Goal: Find specific fact: Find specific fact

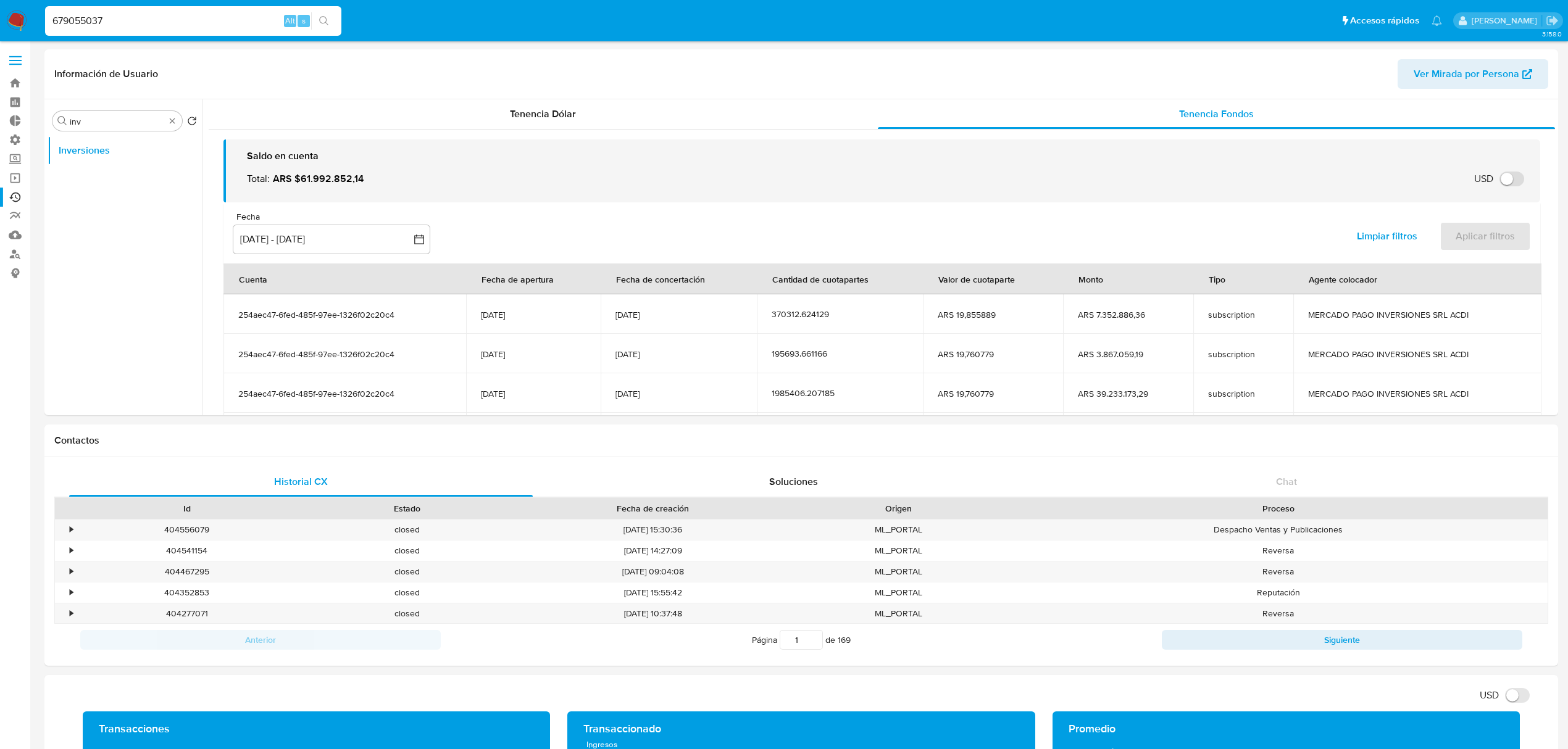
select select "10"
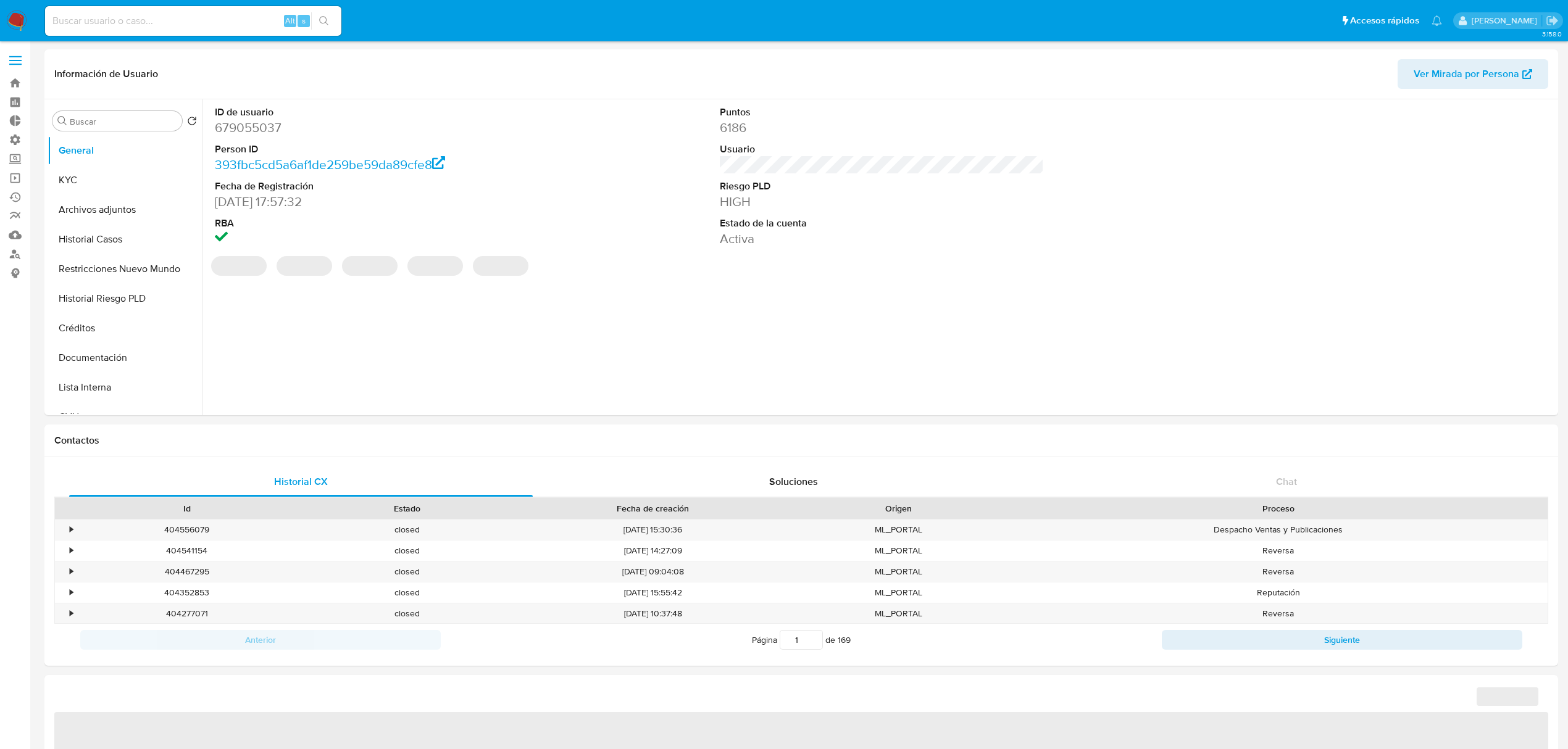
select select "10"
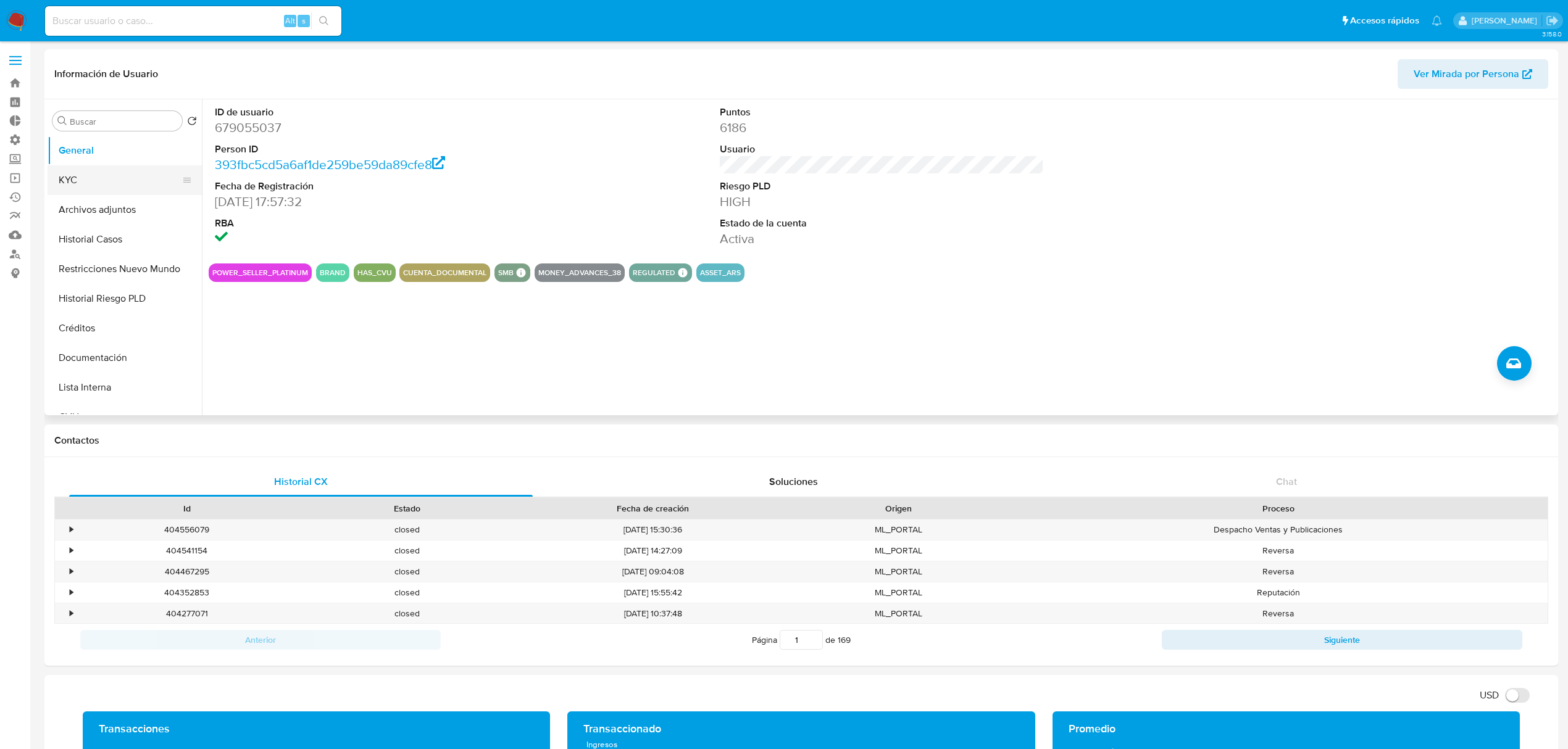
click at [90, 176] on button "KYC" at bounding box center [120, 180] width 144 height 29
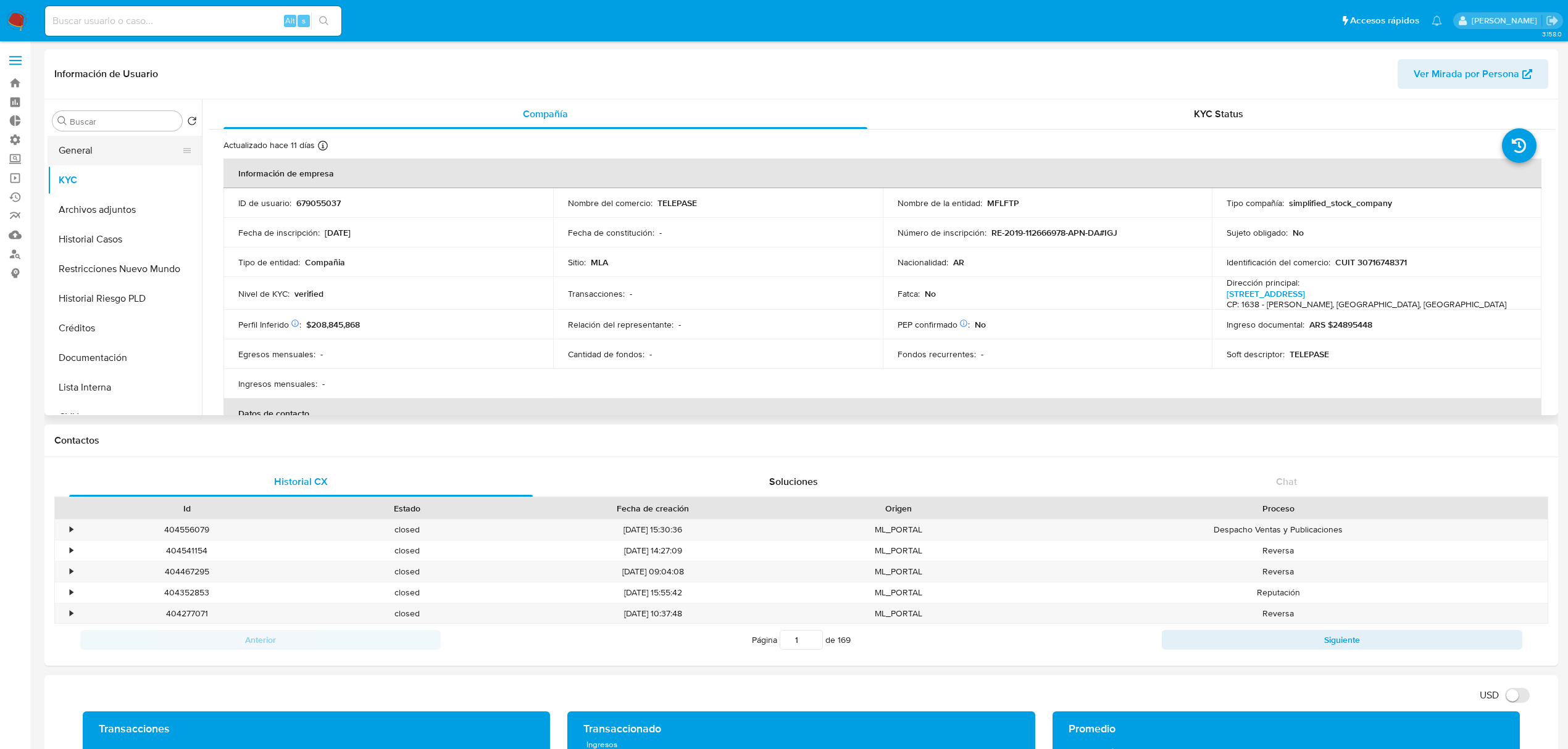
click at [67, 148] on button "General" at bounding box center [120, 150] width 144 height 29
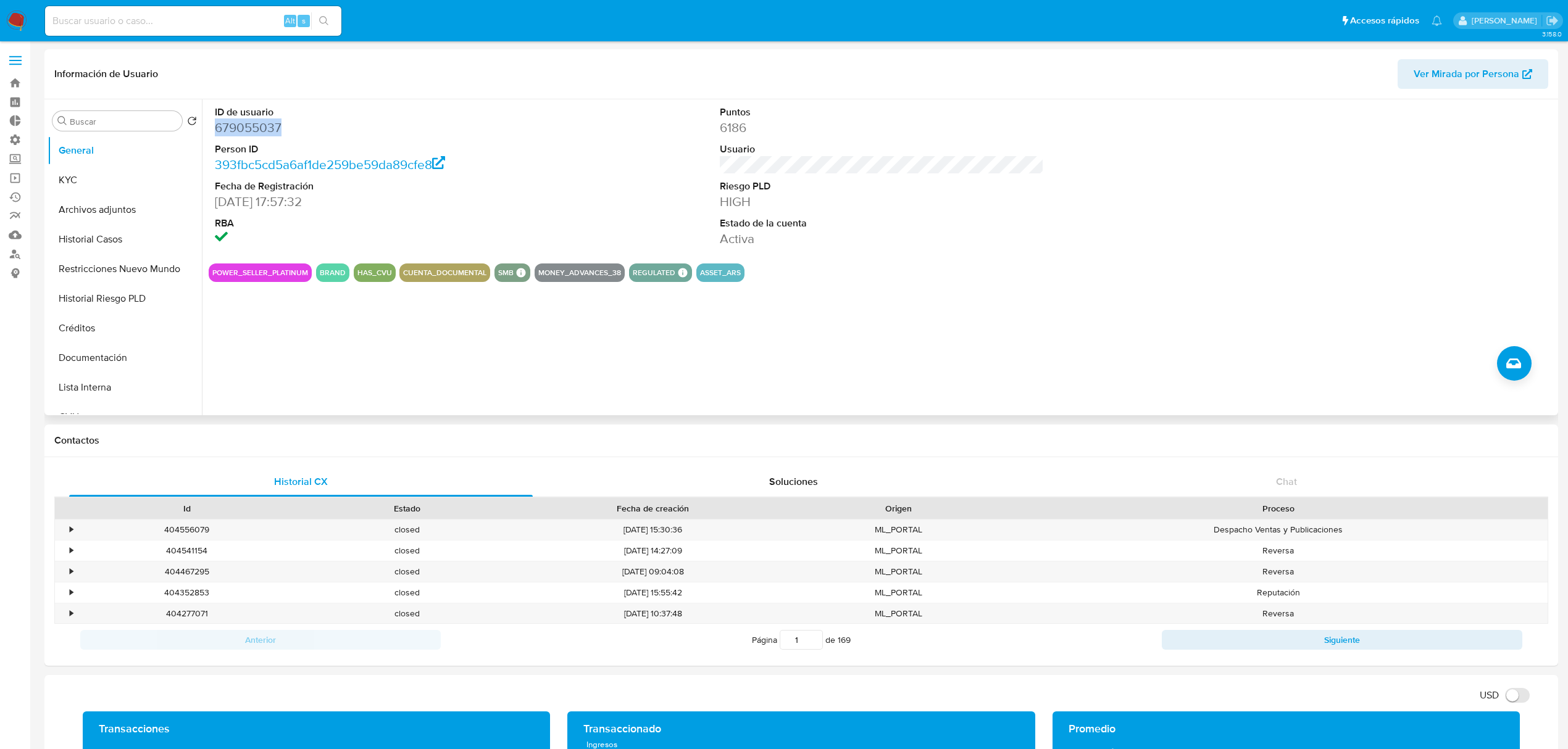
drag, startPoint x: 273, startPoint y: 127, endPoint x: 217, endPoint y: 126, distance: 56.0
click at [217, 126] on dd "679055037" at bounding box center [377, 127] width 324 height 17
copy dd "679055037"
